Goal: Task Accomplishment & Management: Complete application form

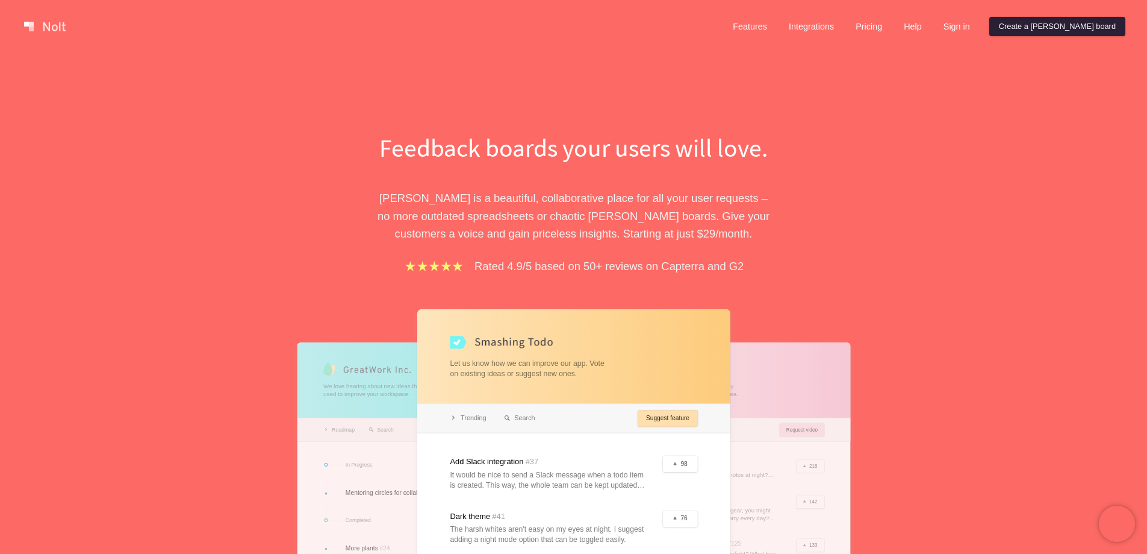
click at [1054, 22] on link "Create a [PERSON_NAME] board" at bounding box center [1058, 26] width 136 height 19
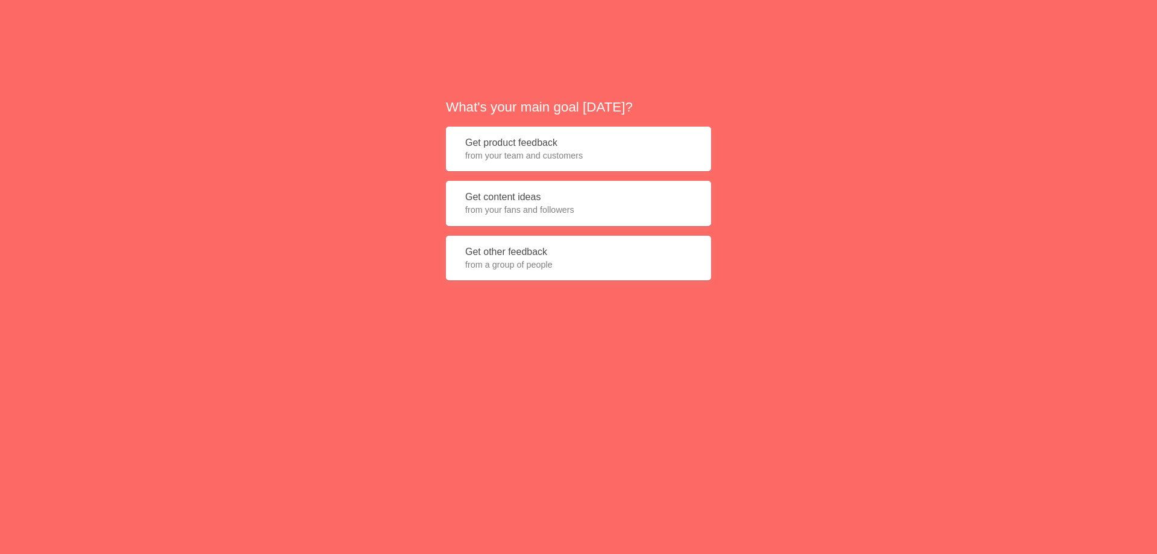
click at [513, 211] on span "from your fans and followers" at bounding box center [578, 210] width 226 height 12
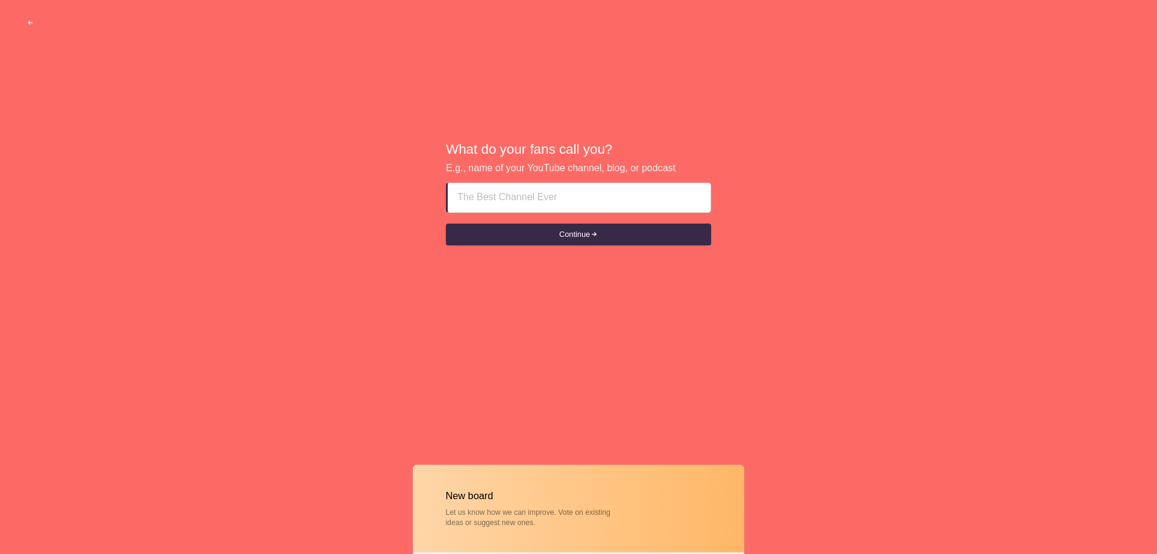
paste input "Surge Protector Prevents Electrical Damage"
click at [521, 236] on button "Continue" at bounding box center [578, 234] width 265 height 22
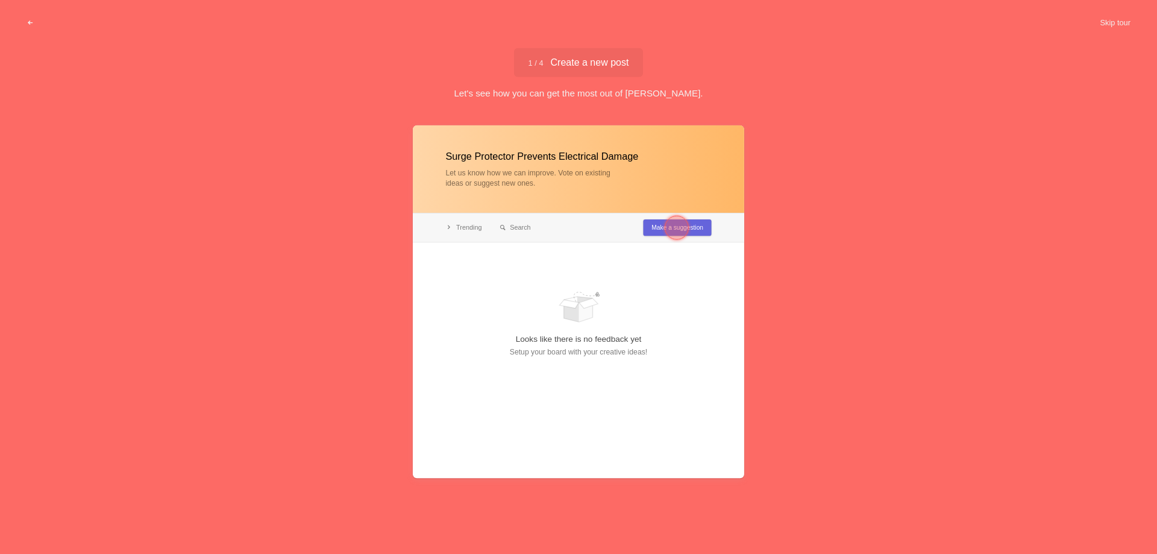
type input "Surge Protector Prevents Electrical Damage"
click at [670, 225] on div at bounding box center [676, 228] width 24 height 24
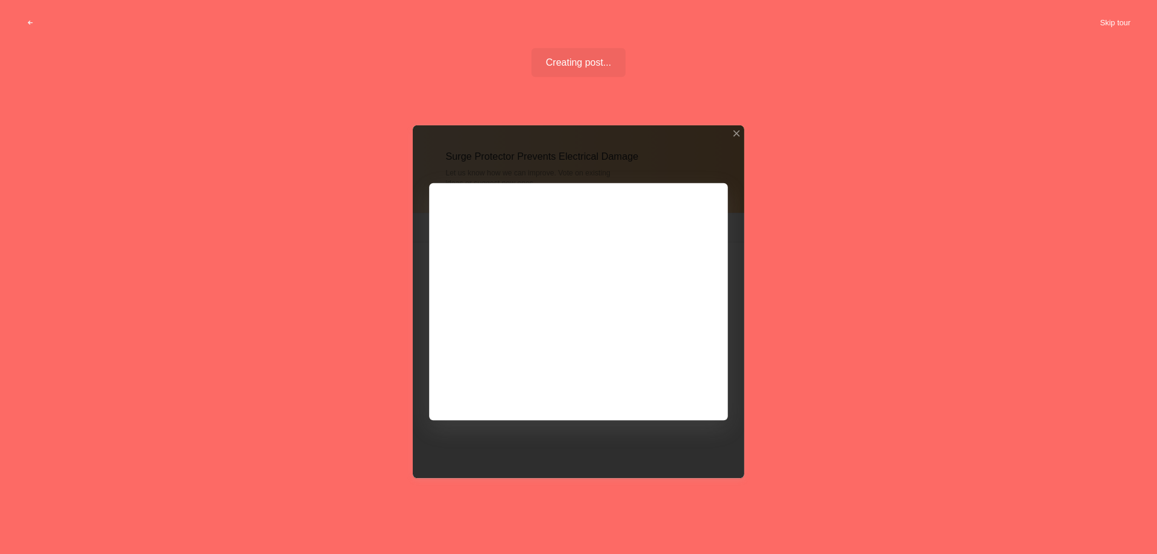
click at [1119, 17] on button "Skip tour" at bounding box center [1115, 23] width 60 height 22
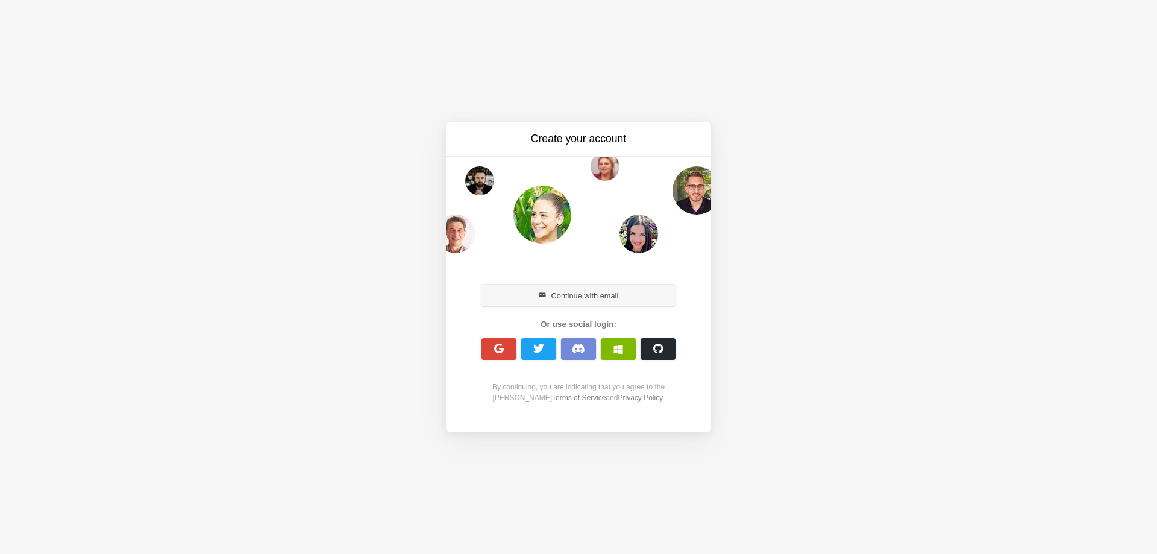
click at [520, 290] on button "Continue with email" at bounding box center [578, 295] width 194 height 22
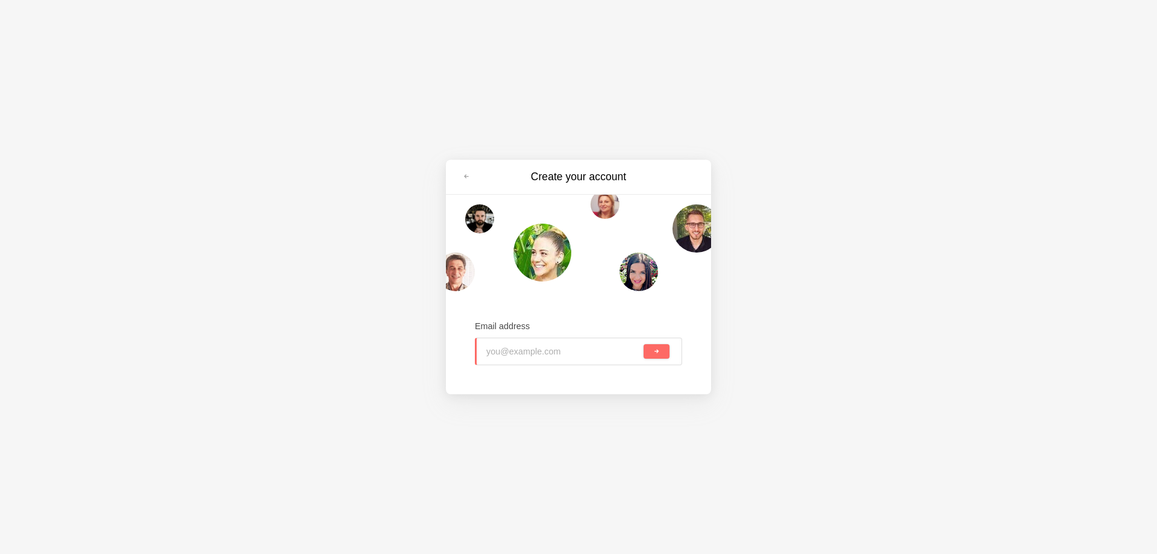
click at [531, 349] on input "email" at bounding box center [563, 351] width 155 height 27
drag, startPoint x: 541, startPoint y: 342, endPoint x: 454, endPoint y: 351, distance: 87.3
click at [543, 342] on input "email" at bounding box center [563, 351] width 155 height 27
paste input "[EMAIL_ADDRESS][DOMAIN_NAME]"
click at [657, 349] on span "submit" at bounding box center [656, 351] width 7 height 7
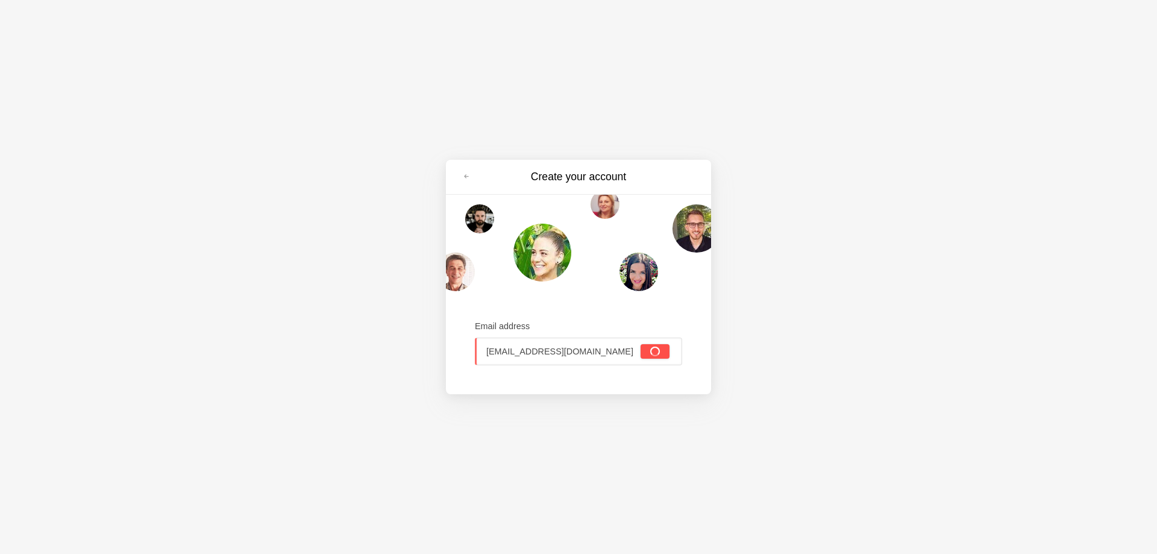
type input "[EMAIL_ADDRESS][DOMAIN_NAME]"
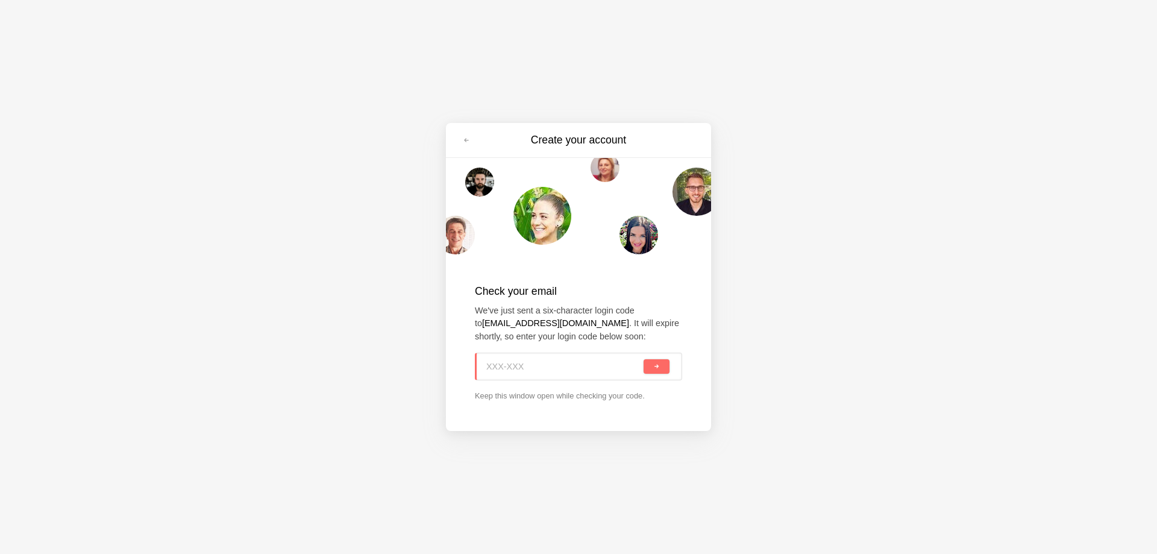
paste input "P29-WMA"
click at [659, 364] on span "submit" at bounding box center [656, 366] width 7 height 7
type input "P29-WMA"
